Goal: Information Seeking & Learning: Learn about a topic

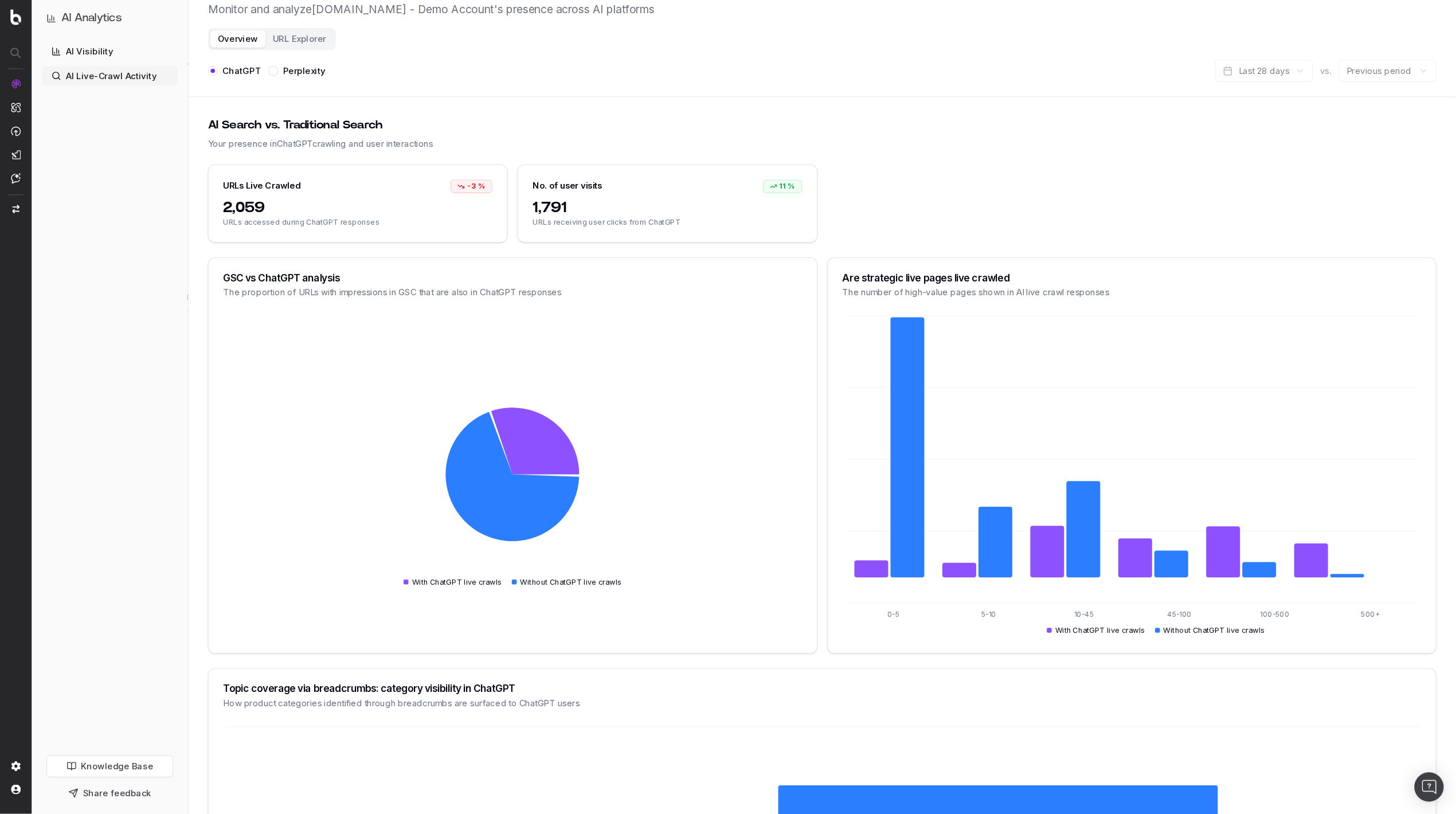
scroll to position [33, 0]
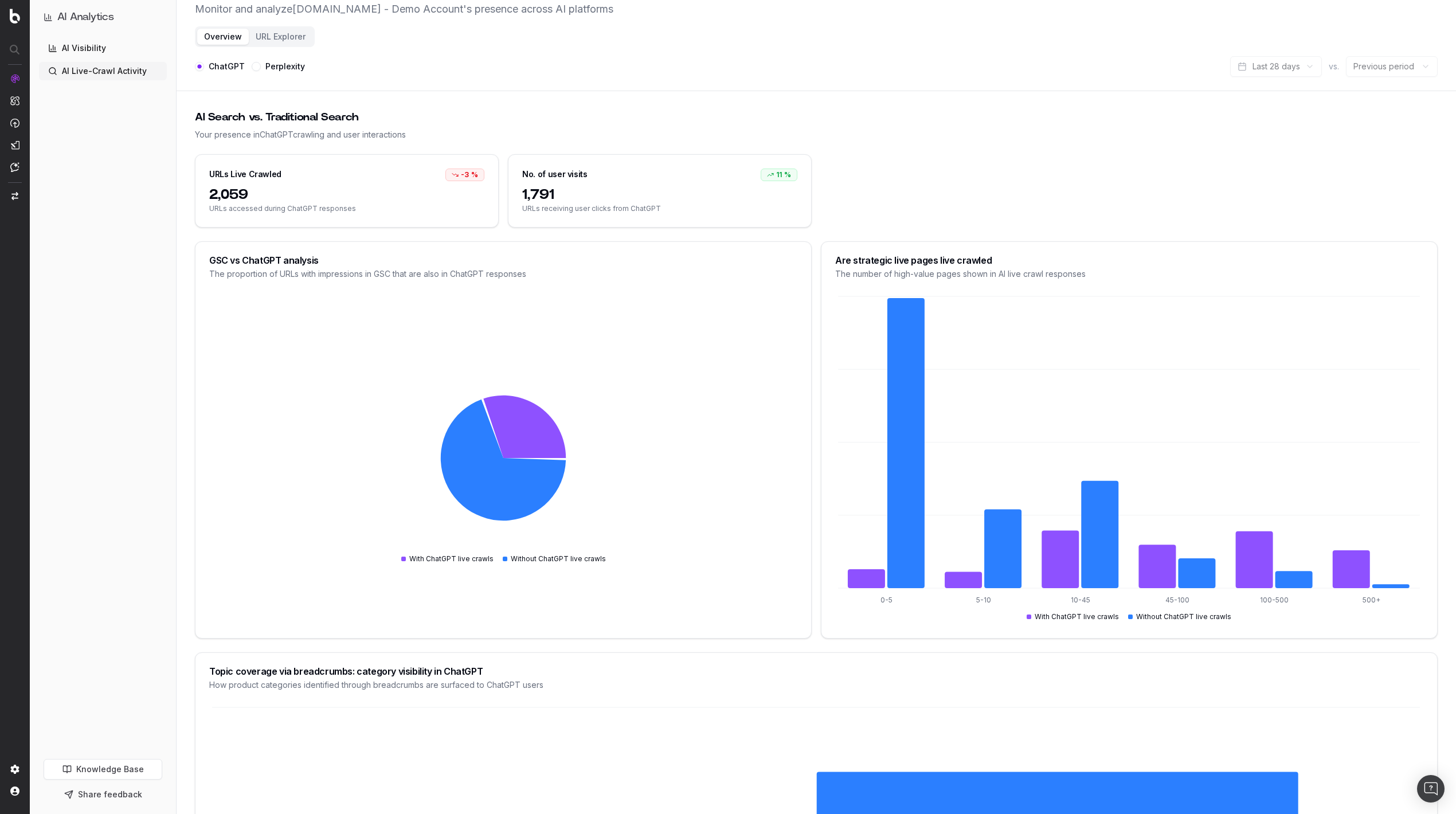
drag, startPoint x: 1086, startPoint y: 1, endPoint x: 120, endPoint y: 544, distance: 1108.2
click at [118, 543] on div "AI Visibility AI Live-Crawl Activity" at bounding box center [102, 396] width 127 height 715
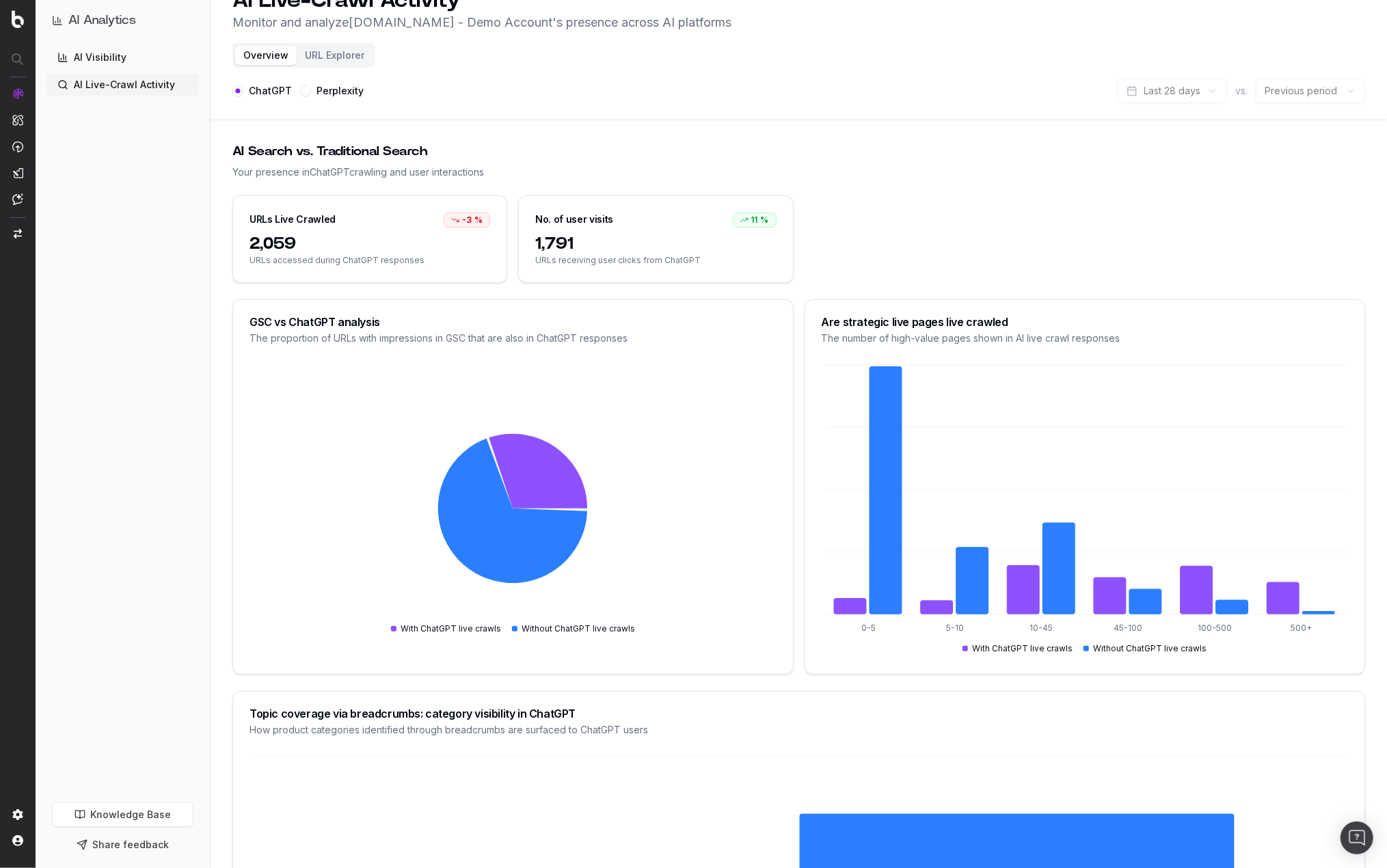
scroll to position [0, 0]
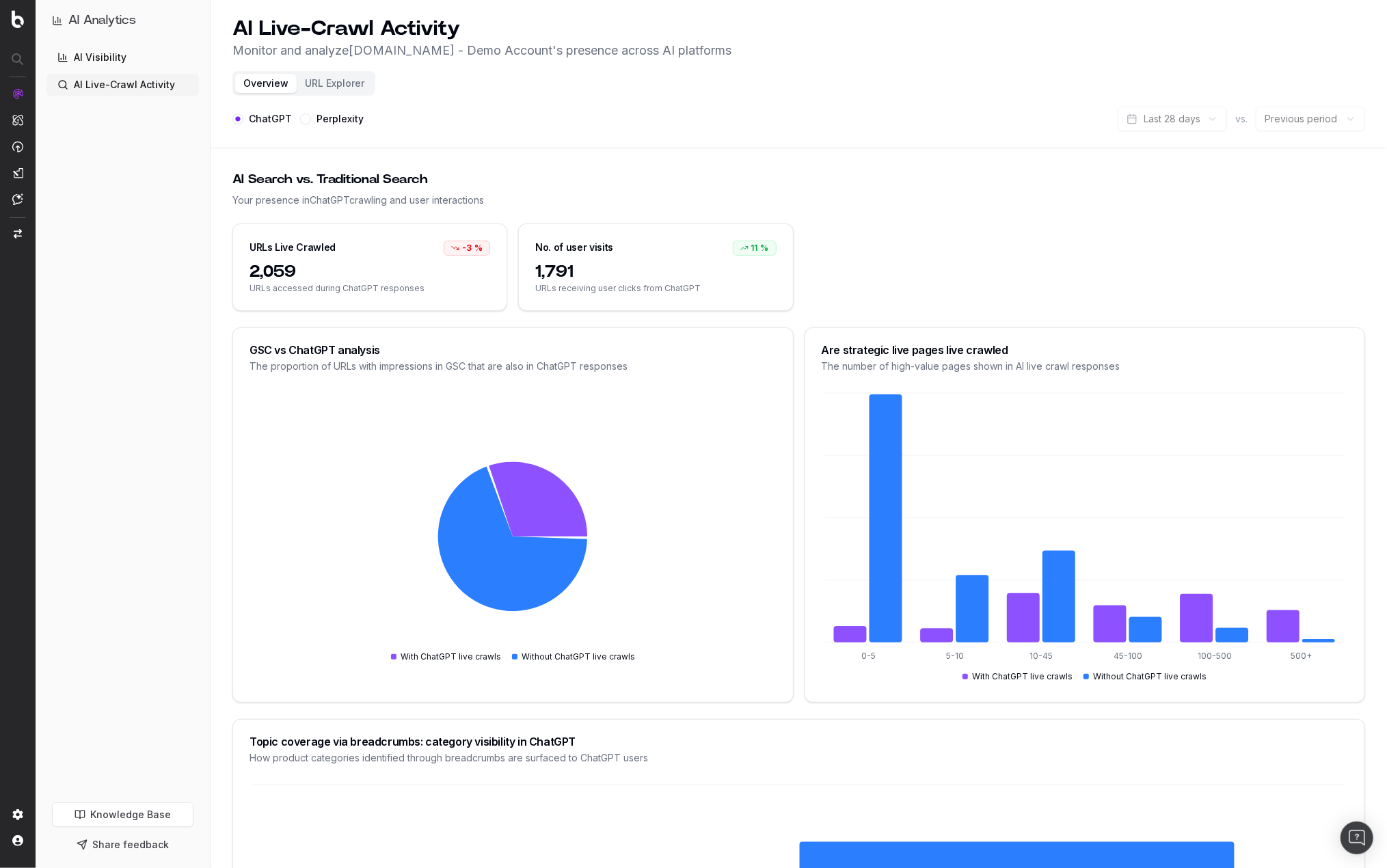
click at [93, 53] on link "AI Visibility" at bounding box center [122, 57] width 152 height 22
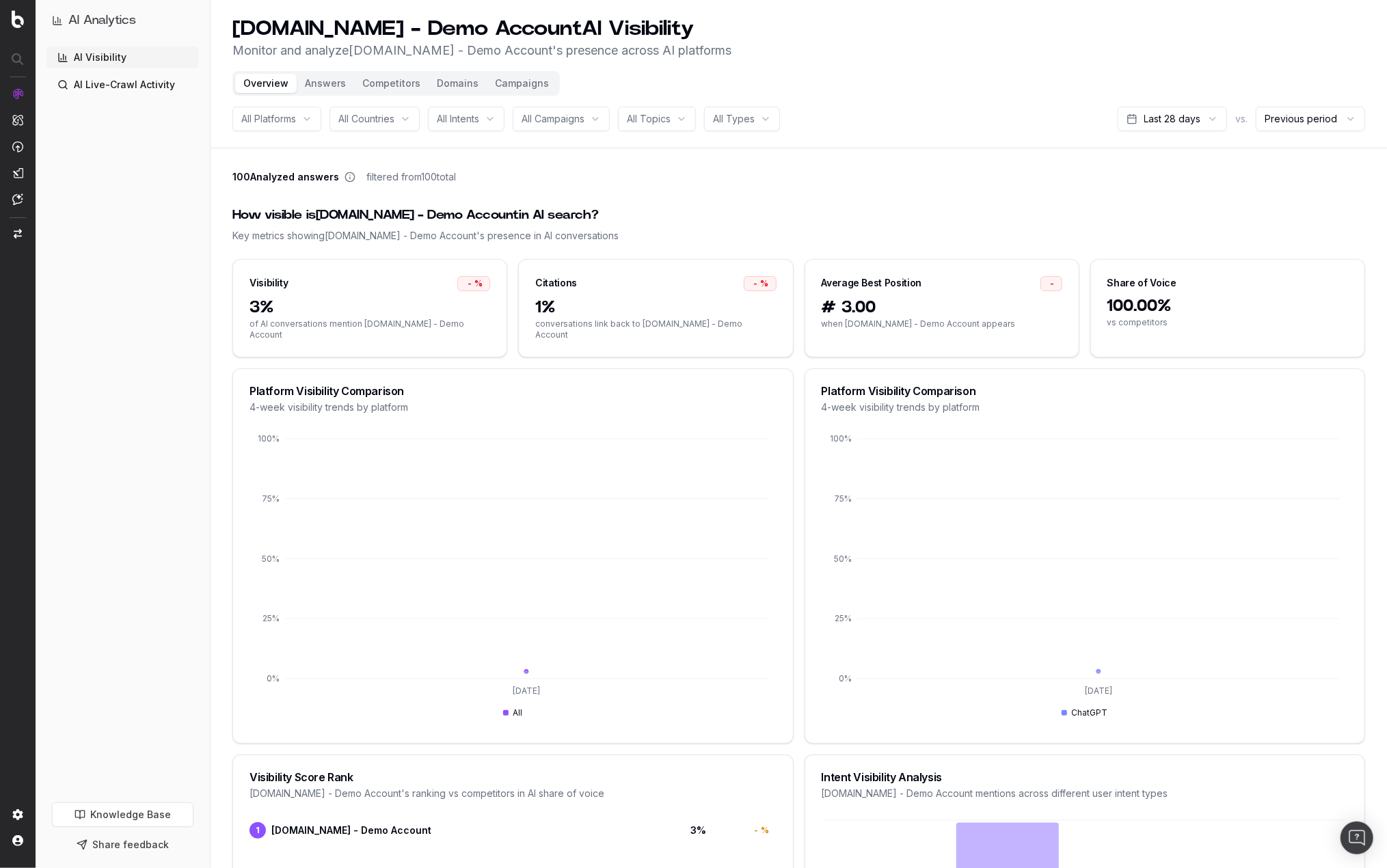
click at [111, 727] on link "Knowledge Base" at bounding box center [122, 814] width 142 height 25
